Goal: Task Accomplishment & Management: Use online tool/utility

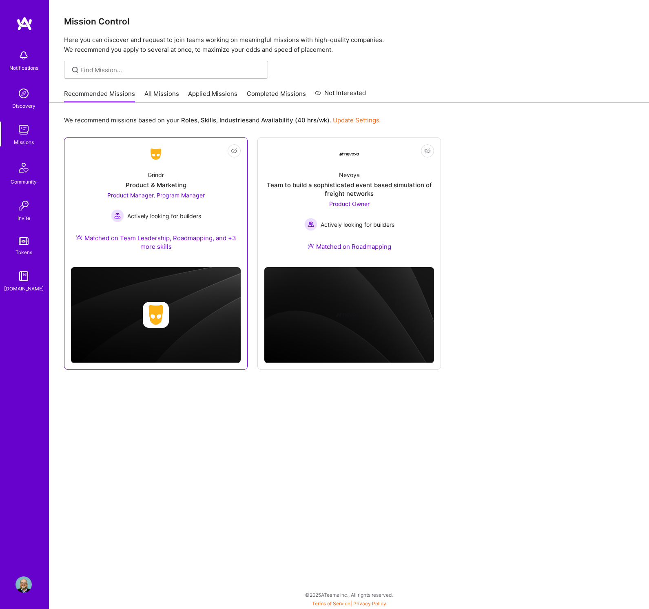
click at [232, 239] on div "Matched on Team Leadership, Roadmapping, and +3 more skills" at bounding box center [156, 242] width 170 height 17
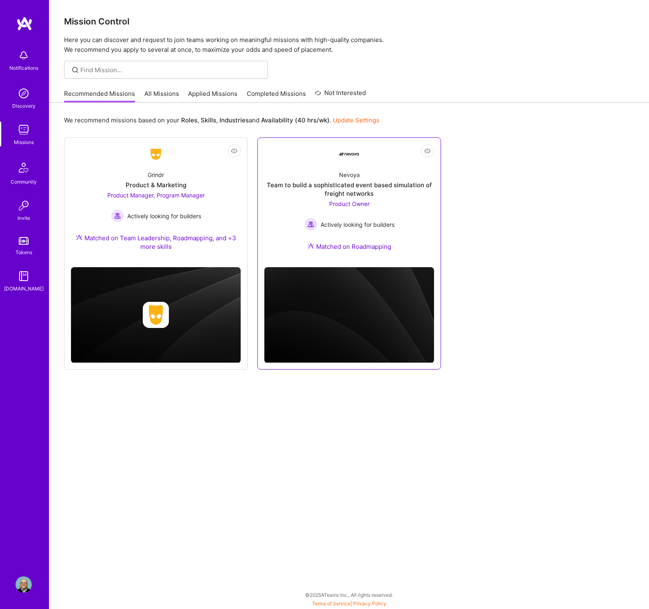
click at [406, 210] on div "Nevoya Team to build a sophisticated event based simulation of freight networks…" at bounding box center [349, 212] width 170 height 97
